Goal: Task Accomplishment & Management: Manage account settings

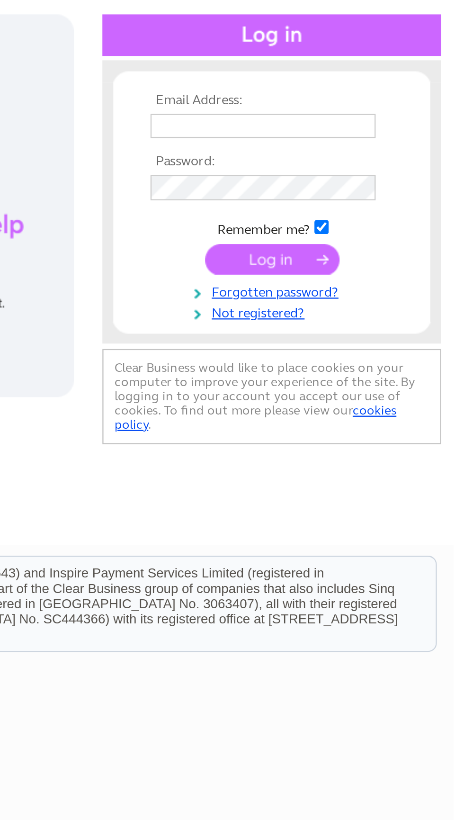
click at [357, 153] on input "text" at bounding box center [382, 155] width 98 height 10
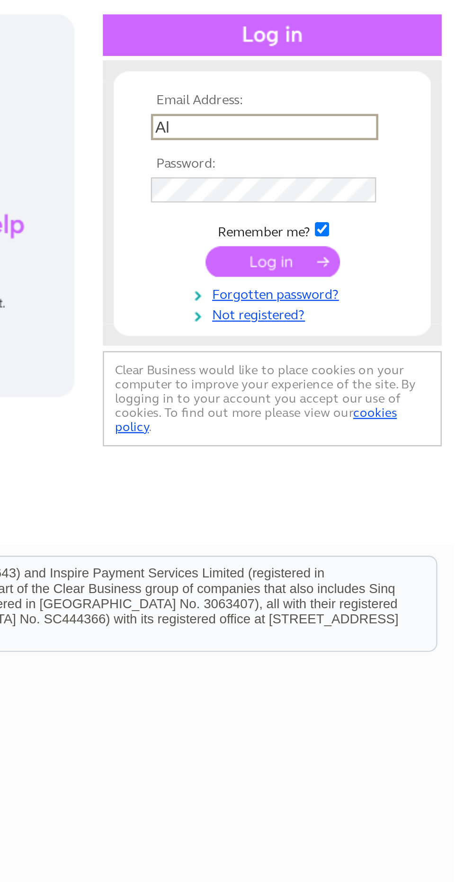
type input "A"
type input "[EMAIL_ADDRESS][DOMAIN_NAME]"
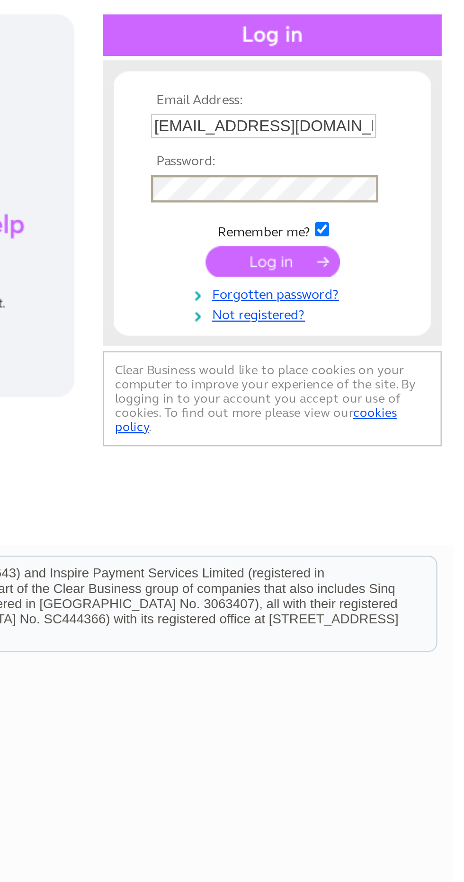
click at [379, 212] on input "submit" at bounding box center [386, 213] width 58 height 13
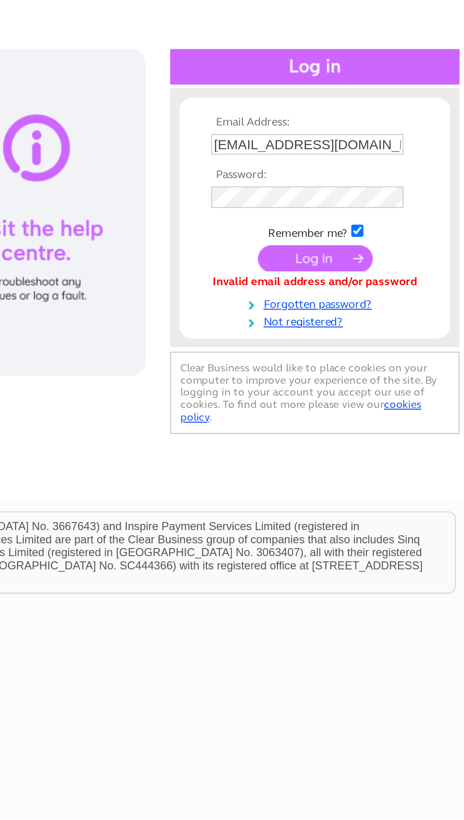
click at [413, 155] on input "[EMAIL_ADDRESS][DOMAIN_NAME]" at bounding box center [382, 155] width 98 height 10
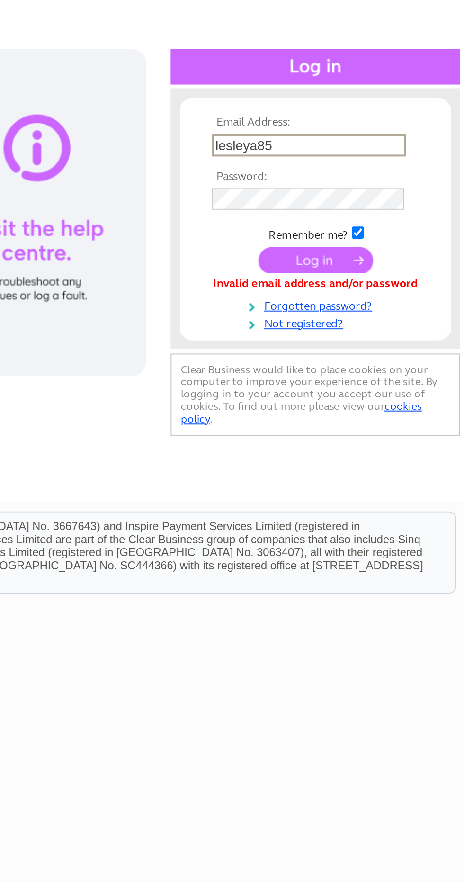
type input "lesleya8"
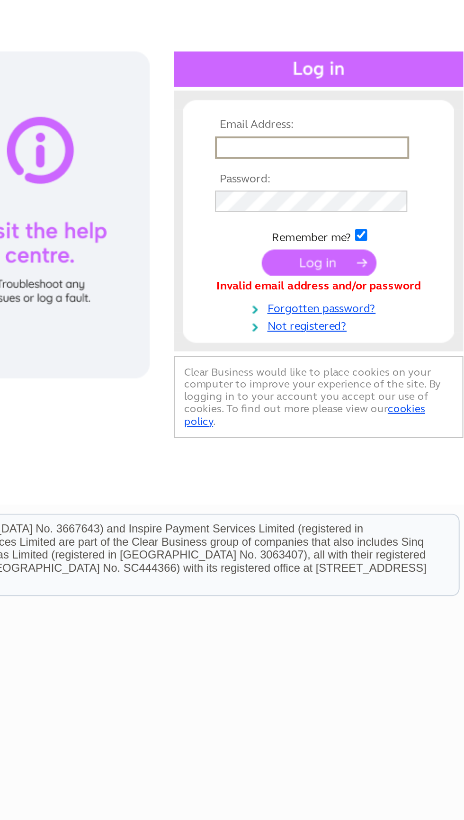
click at [409, 205] on td "Remember me?" at bounding box center [386, 199] width 110 height 9
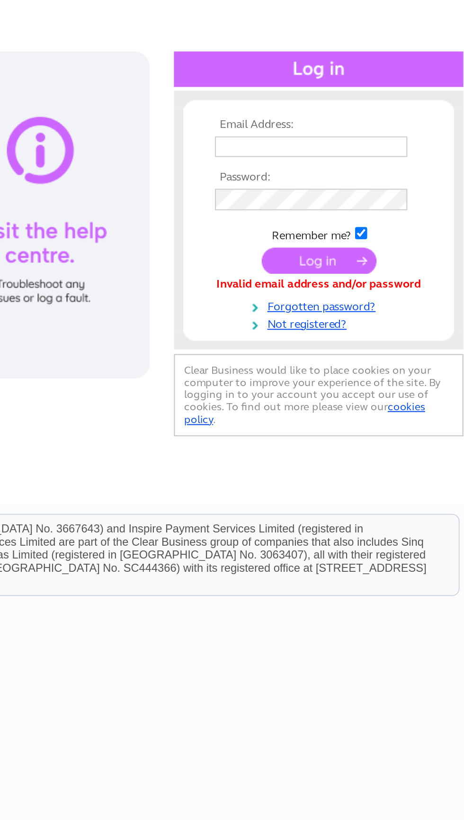
click at [413, 211] on input "submit" at bounding box center [386, 212] width 58 height 13
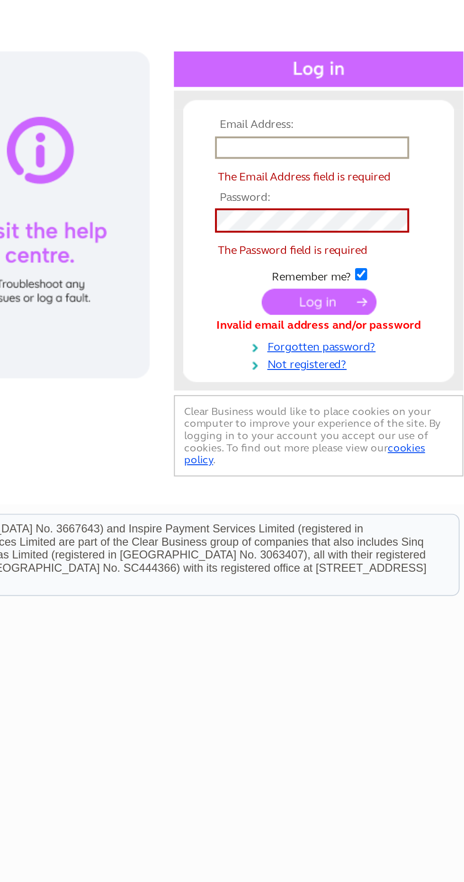
click at [426, 157] on input "text" at bounding box center [382, 155] width 99 height 11
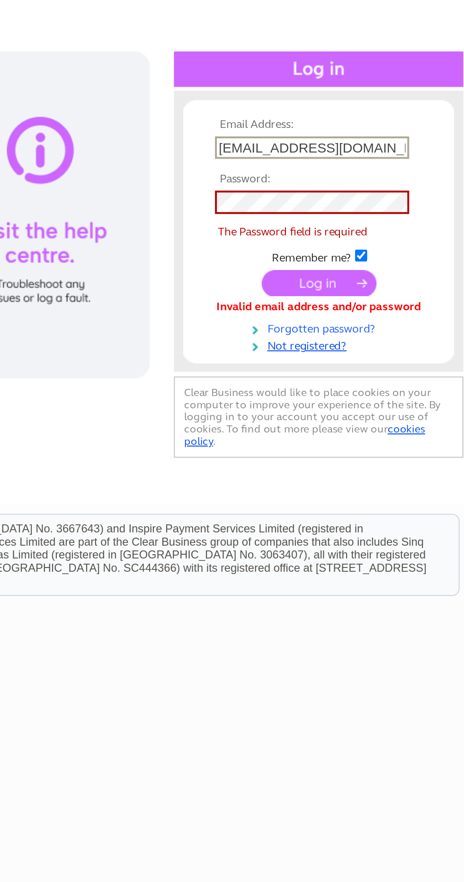
type input "[EMAIL_ADDRESS][DOMAIN_NAME]"
click at [411, 251] on link "Forgotten password?" at bounding box center [387, 246] width 108 height 9
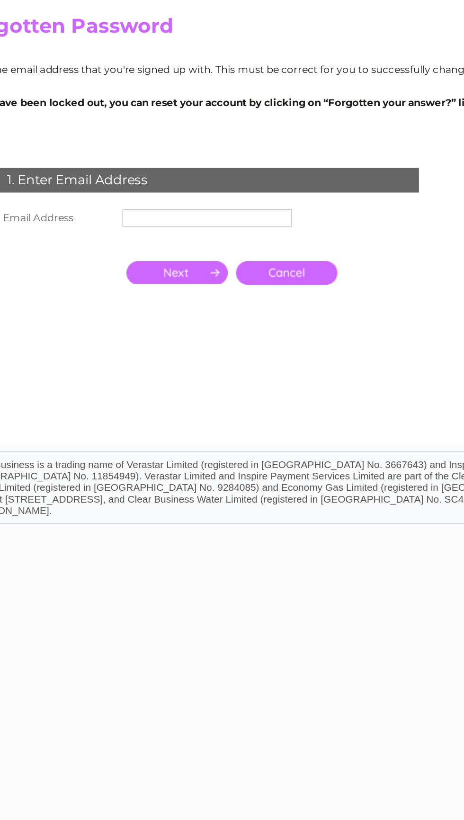
click at [115, 212] on input "text" at bounding box center [150, 207] width 98 height 10
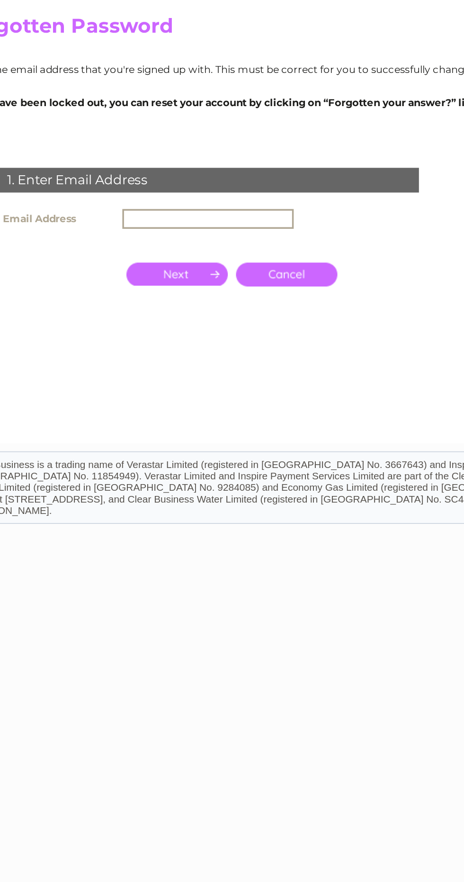
type input "lesleya859@aol.com"
click at [137, 245] on input "button" at bounding box center [133, 239] width 58 height 13
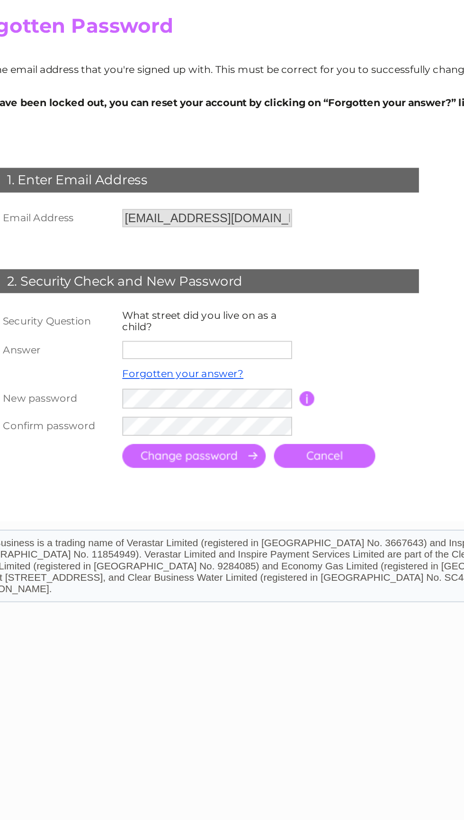
click at [120, 288] on input "text" at bounding box center [150, 283] width 98 height 10
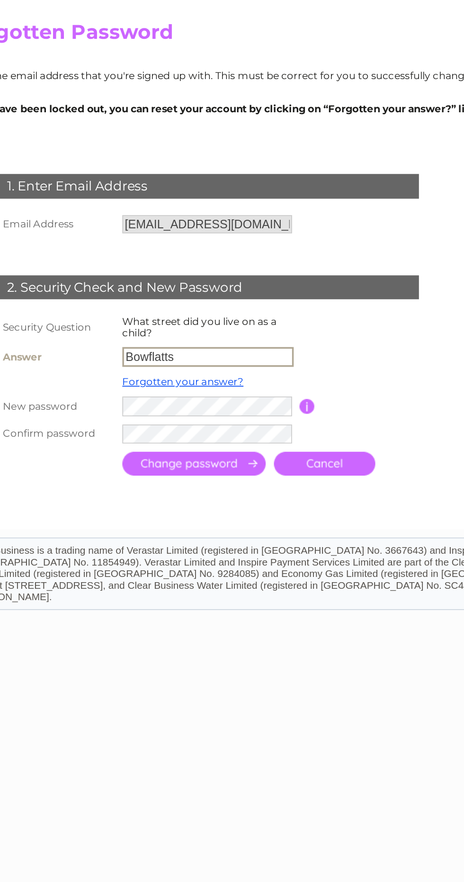
type input "Bowflatts"
click at [176, 351] on input "submit" at bounding box center [142, 345] width 82 height 14
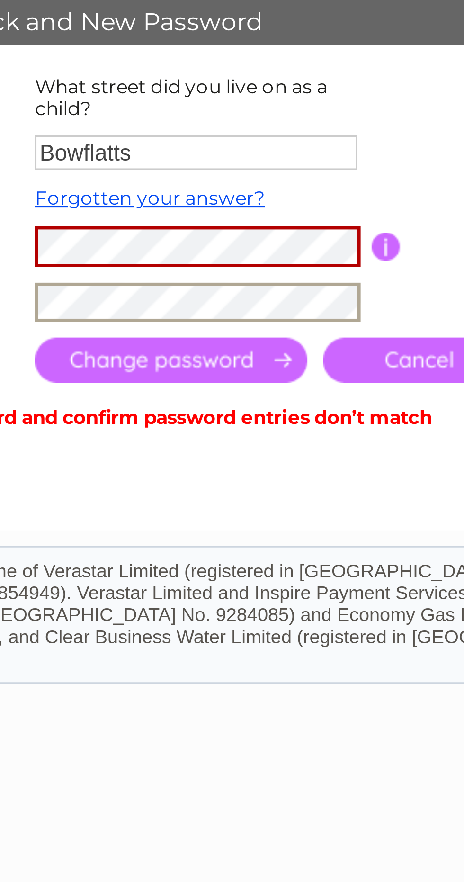
click at [127, 352] on input "submit" at bounding box center [142, 346] width 82 height 14
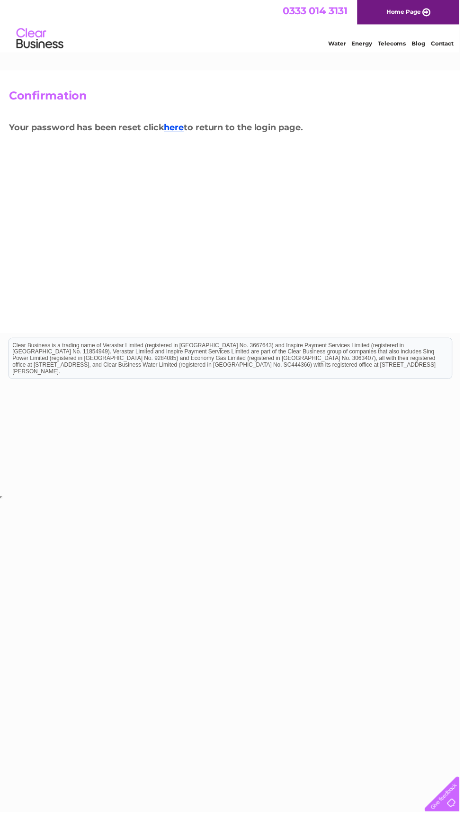
click at [295, 122] on div "Confirmation Your password has been reset click here to return to the login pag…" at bounding box center [234, 203] width 469 height 265
click at [186, 124] on link "here" at bounding box center [176, 129] width 20 height 10
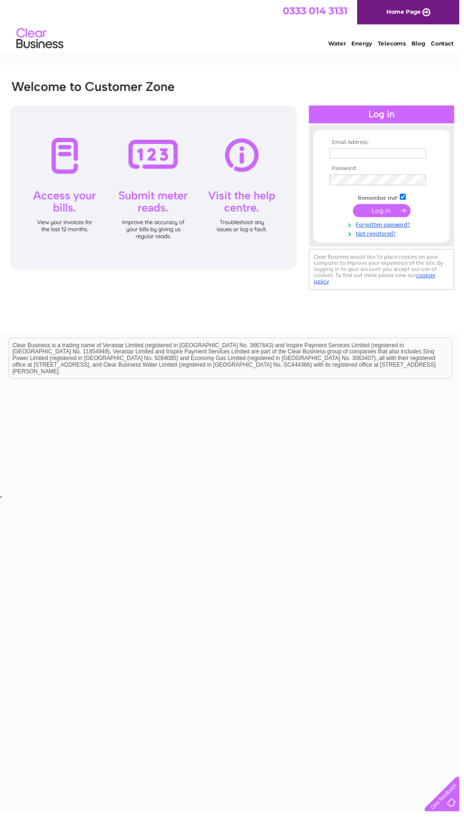
click at [361, 144] on th "Email Address:" at bounding box center [386, 144] width 110 height 7
click at [380, 155] on input "text" at bounding box center [382, 155] width 98 height 10
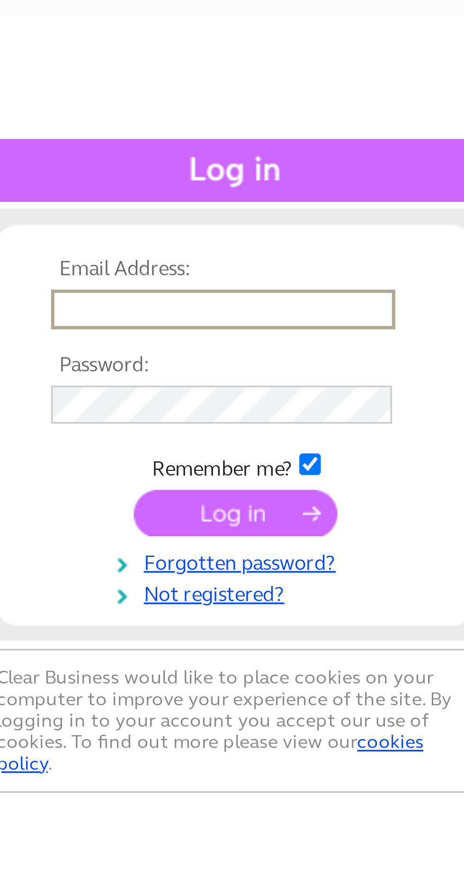
click at [348, 153] on input "text" at bounding box center [382, 155] width 99 height 11
type input "lesleya859@aol.com"
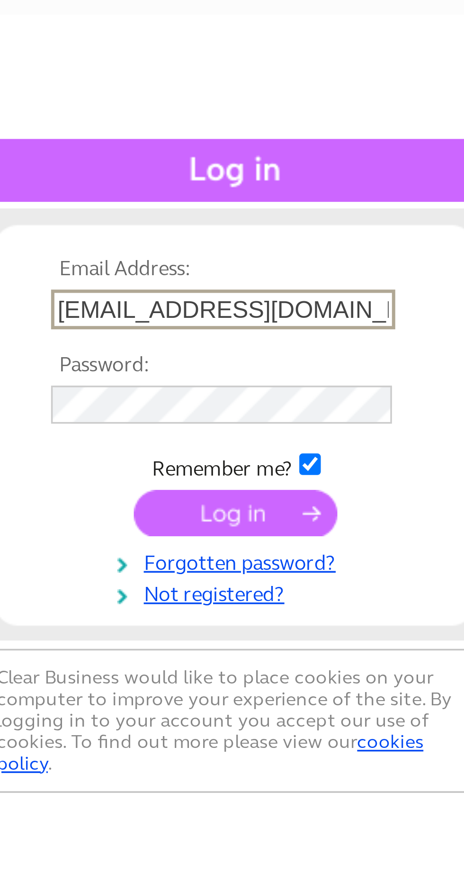
click at [357, 207] on input "submit" at bounding box center [386, 213] width 58 height 13
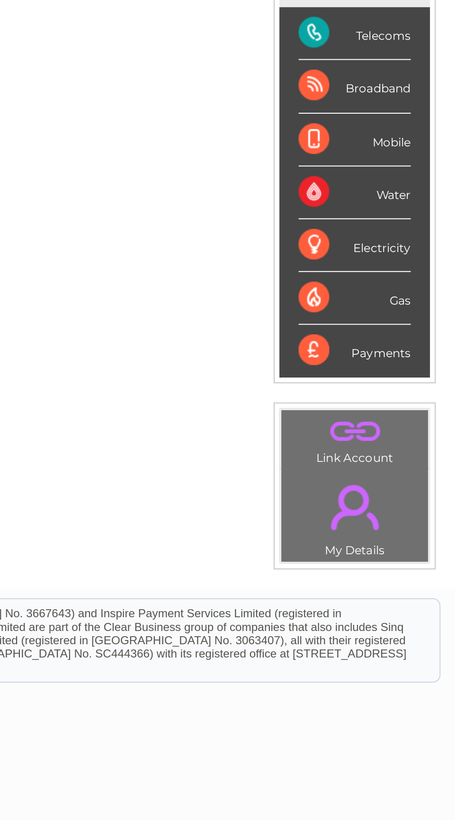
click at [404, 194] on div "Broadband" at bounding box center [414, 193] width 55 height 26
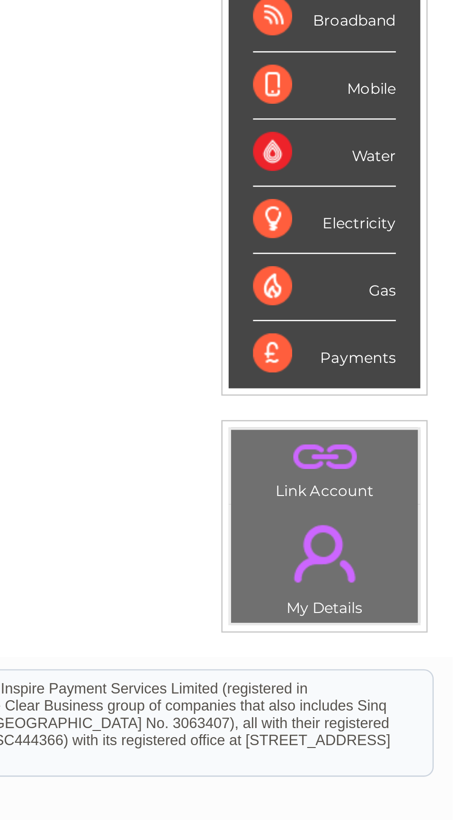
click at [412, 193] on div "Broadband" at bounding box center [414, 193] width 55 height 26
